Goal: Find specific page/section: Find specific page/section

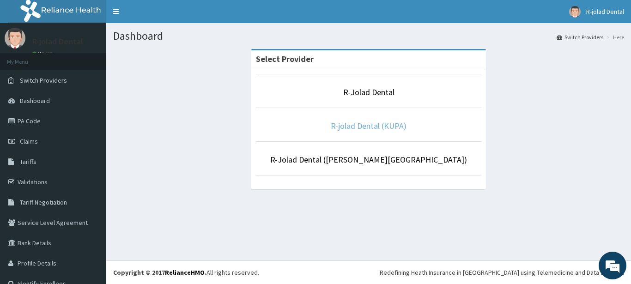
click at [350, 130] on link "R-jolad Dental (KUPA)" at bounding box center [369, 126] width 76 height 11
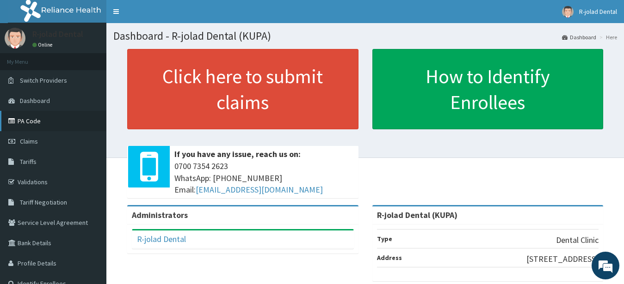
click at [63, 124] on link "PA Code" at bounding box center [53, 121] width 106 height 20
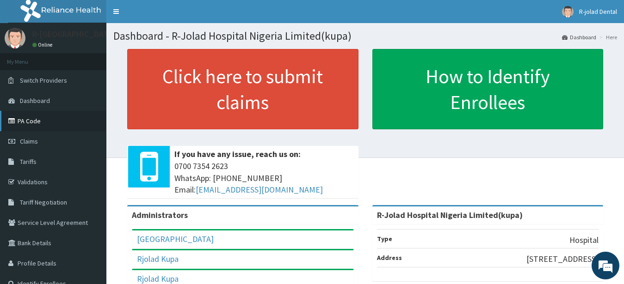
click at [60, 127] on link "PA Code" at bounding box center [53, 121] width 106 height 20
